Goal: Understand site structure: Understand site structure

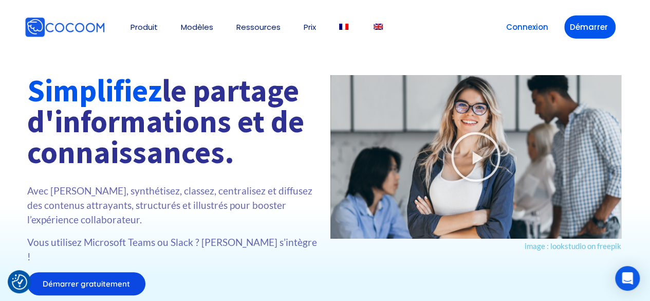
click at [276, 158] on h1 "Simplifiez le partage d'informations et de connaissances." at bounding box center [173, 121] width 293 height 93
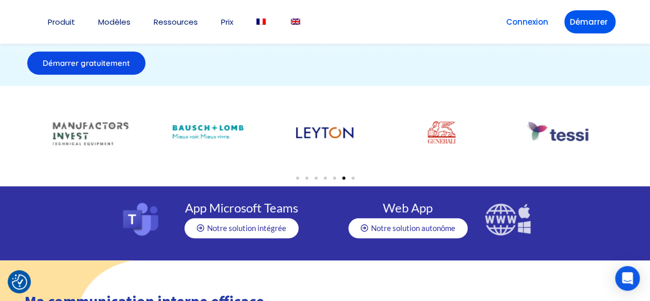
scroll to position [218, 0]
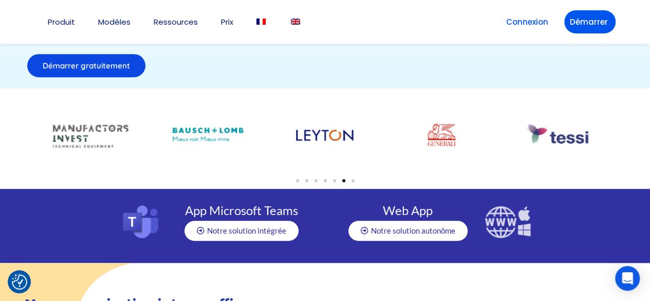
drag, startPoint x: 361, startPoint y: 135, endPoint x: 450, endPoint y: 115, distance: 91.3
click at [363, 119] on div at bounding box center [325, 135] width 76 height 36
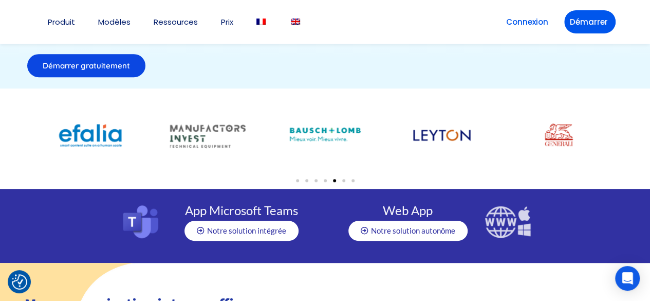
click at [363, 126] on div at bounding box center [325, 135] width 76 height 36
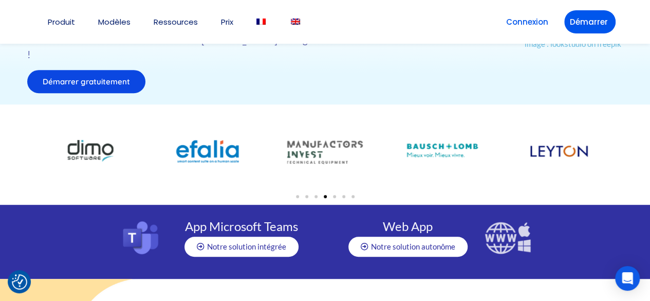
scroll to position [201, 0]
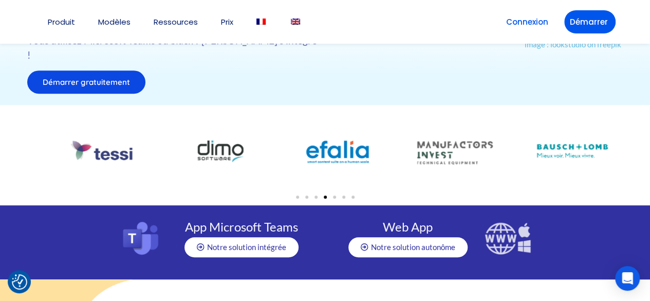
drag, startPoint x: 281, startPoint y: 146, endPoint x: 415, endPoint y: 144, distance: 134.2
click at [413, 141] on div at bounding box center [455, 151] width 117 height 77
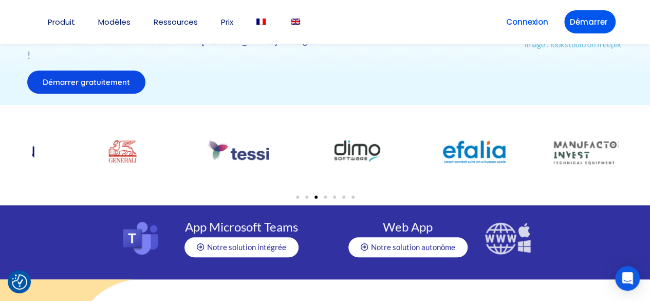
drag, startPoint x: 312, startPoint y: 166, endPoint x: 462, endPoint y: 160, distance: 149.7
click at [462, 160] on div at bounding box center [474, 151] width 117 height 77
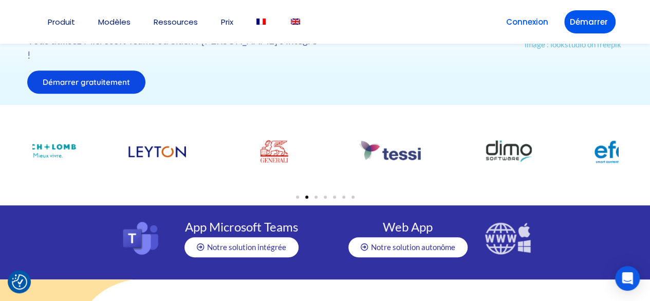
drag, startPoint x: 330, startPoint y: 138, endPoint x: 605, endPoint y: 95, distance: 278.9
click at [564, 105] on section at bounding box center [325, 155] width 650 height 100
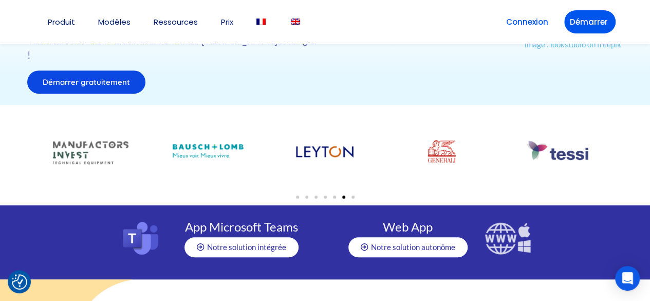
drag, startPoint x: 354, startPoint y: 151, endPoint x: 570, endPoint y: 137, distance: 216.8
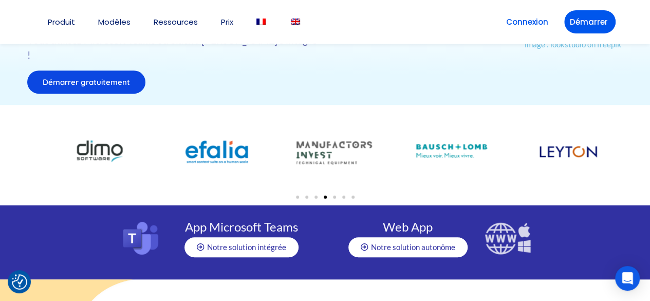
drag, startPoint x: 299, startPoint y: 139, endPoint x: 418, endPoint y: 120, distance: 120.7
click at [373, 133] on div at bounding box center [335, 151] width 76 height 36
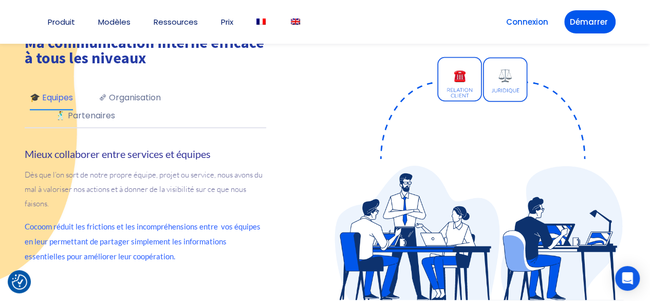
scroll to position [483, 0]
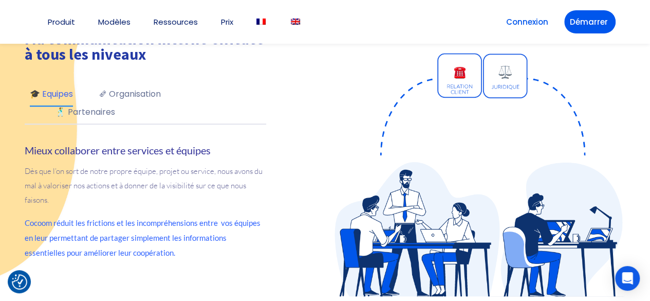
click at [136, 87] on link "🗞 Organisation" at bounding box center [130, 96] width 62 height 18
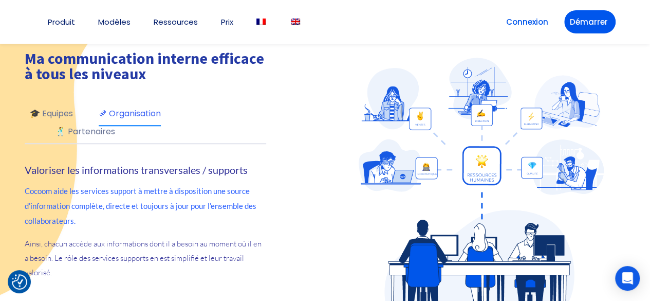
scroll to position [464, 0]
click at [58, 112] on link "🎓 Equipes" at bounding box center [51, 115] width 43 height 18
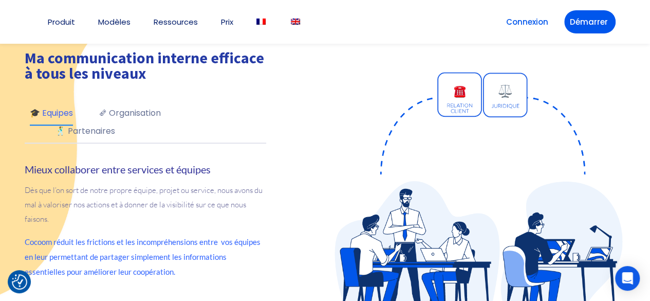
click at [86, 124] on link "🕺 Partenaires" at bounding box center [86, 133] width 60 height 18
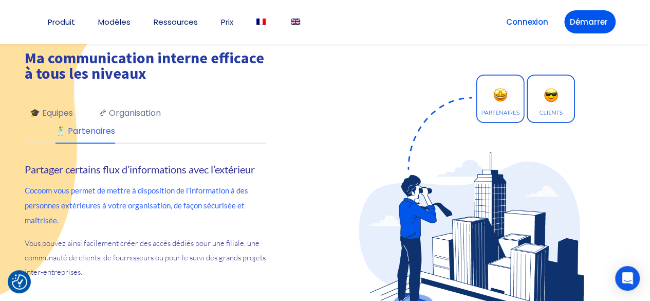
click at [133, 106] on link "🗞 Organisation" at bounding box center [130, 115] width 62 height 18
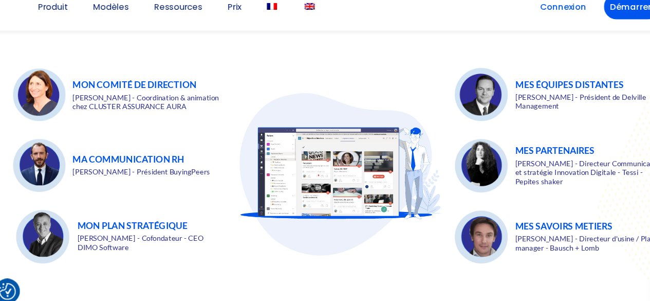
scroll to position [1513, 0]
